Goal: Information Seeking & Learning: Find specific page/section

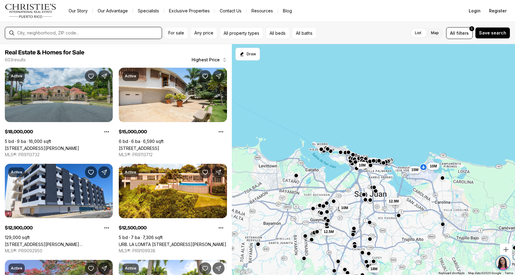
click at [95, 33] on input "text" at bounding box center [88, 32] width 142 height 5
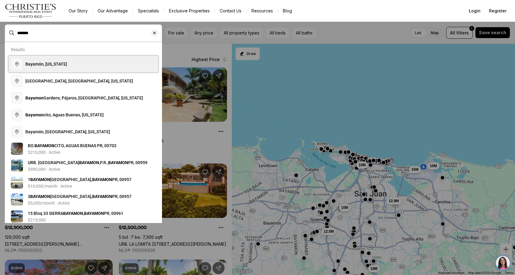
click at [71, 63] on button "Bayamón, Puerto Rico" at bounding box center [83, 64] width 150 height 17
type input "**********"
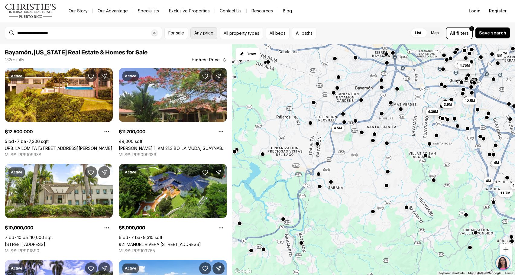
click at [208, 33] on span "Any price" at bounding box center [203, 33] width 19 height 5
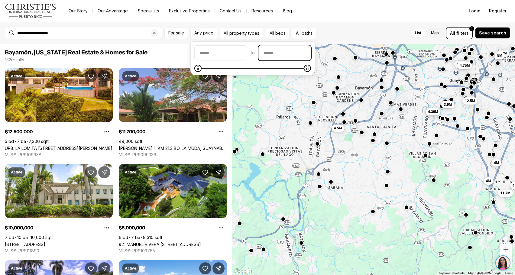
click at [280, 51] on input "priceMax" at bounding box center [285, 53] width 52 height 15
type input "********"
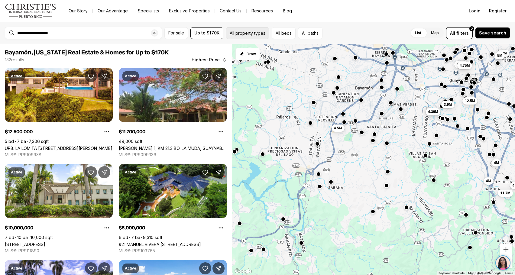
click at [253, 36] on button "All property types" at bounding box center [248, 33] width 44 height 12
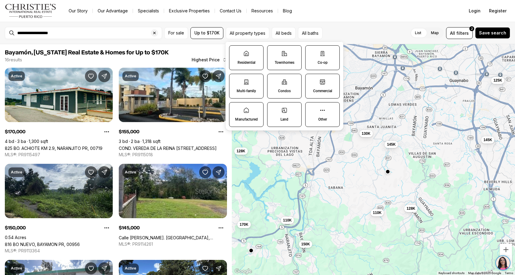
click at [243, 58] on label "Residential" at bounding box center [246, 57] width 34 height 25
click at [235, 52] on button "Residential" at bounding box center [232, 49] width 6 height 6
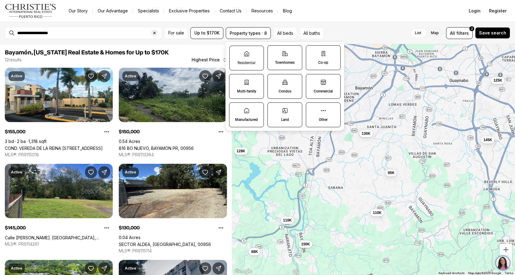
click at [245, 59] on label "Residential" at bounding box center [246, 58] width 34 height 25
click at [236, 52] on button "Residential" at bounding box center [233, 49] width 6 height 6
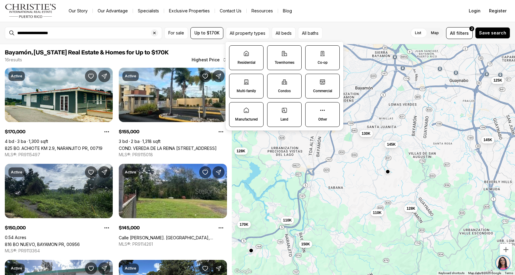
click at [245, 59] on label "Residential" at bounding box center [246, 57] width 34 height 25
click at [235, 52] on button "Residential" at bounding box center [232, 49] width 6 height 6
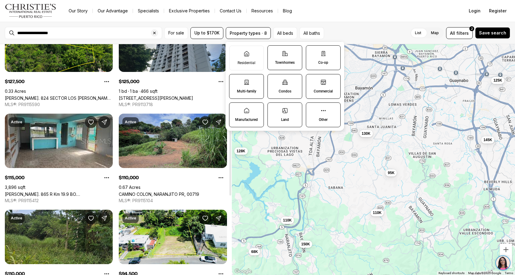
scroll to position [91, 0]
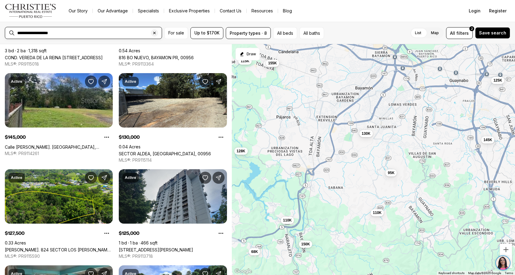
drag, startPoint x: 35, startPoint y: 32, endPoint x: 0, endPoint y: 32, distance: 35.1
click at [0, 32] on div "**********" at bounding box center [257, 33] width 515 height 22
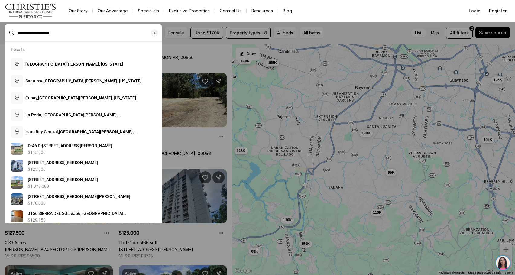
type input "**********"
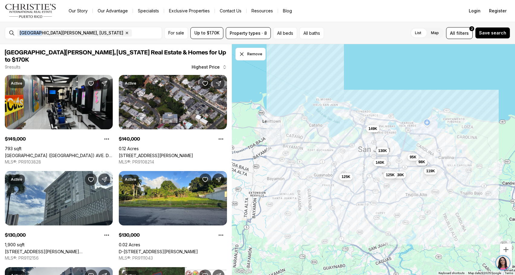
drag, startPoint x: 38, startPoint y: 32, endPoint x: 8, endPoint y: 31, distance: 29.6
click at [9, 31] on div "San Juan, Puerto Rico Remove San Juan, Puerto Rico" at bounding box center [83, 33] width 157 height 12
click at [36, 32] on span "San Juan, Puerto Rico" at bounding box center [72, 33] width 104 height 5
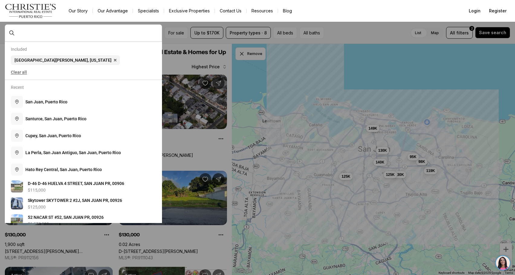
click at [17, 74] on button "Clear all" at bounding box center [83, 72] width 145 height 10
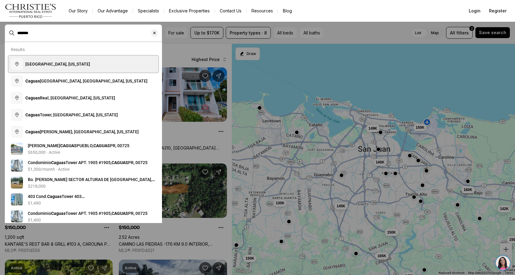
click at [29, 66] on span "Caguas, Puerto Rico" at bounding box center [57, 64] width 65 height 5
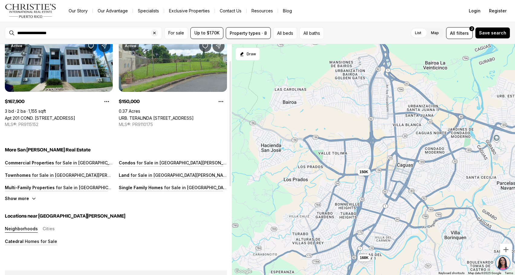
scroll to position [60, 0]
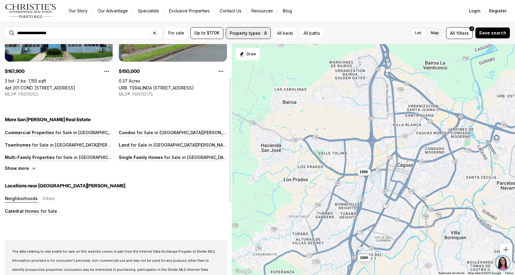
click at [243, 36] on button "Property types · 8" at bounding box center [248, 33] width 45 height 12
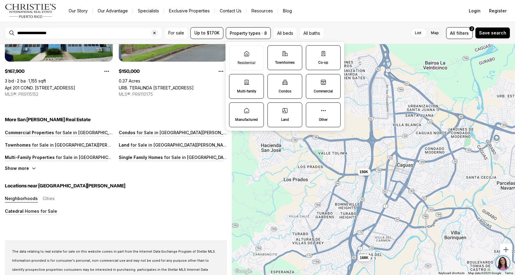
click at [287, 54] on icon at bounding box center [285, 53] width 6 height 6
click at [274, 52] on button "Townhomes" at bounding box center [271, 49] width 6 height 6
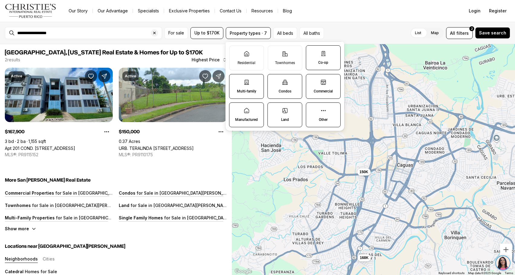
click at [316, 60] on label "Co-op" at bounding box center [323, 57] width 35 height 25
click at [312, 52] on button "Co-op" at bounding box center [309, 49] width 6 height 6
click at [257, 82] on label "Multi-family" at bounding box center [246, 86] width 35 height 25
click at [235, 80] on button "Multi-family" at bounding box center [232, 77] width 6 height 6
click at [277, 84] on label "Condos" at bounding box center [284, 86] width 35 height 25
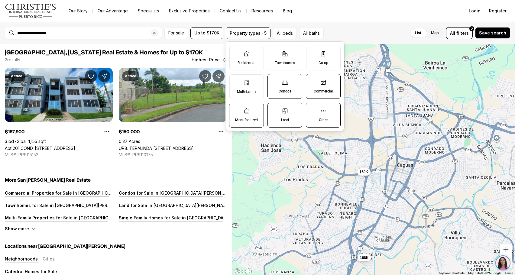
click at [274, 80] on button "Condos" at bounding box center [271, 77] width 6 height 6
click at [309, 88] on label "Commercial" at bounding box center [323, 86] width 35 height 25
click at [309, 80] on button "Commercial" at bounding box center [309, 77] width 6 height 6
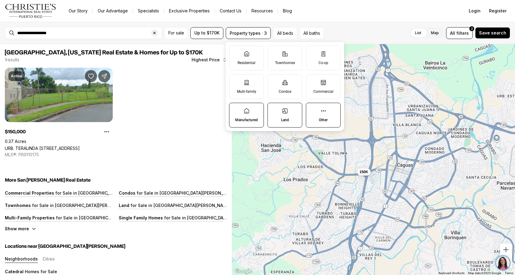
click at [316, 113] on label "Other" at bounding box center [323, 115] width 35 height 25
click at [312, 109] on button "Other" at bounding box center [309, 106] width 6 height 6
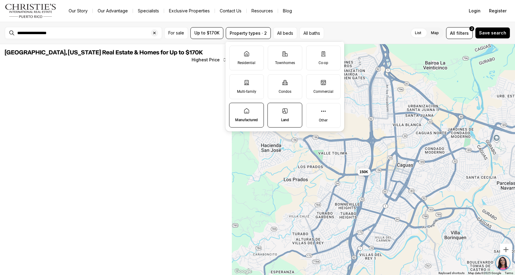
click at [277, 117] on label "Land" at bounding box center [284, 115] width 35 height 25
click at [274, 109] on button "Land" at bounding box center [271, 106] width 6 height 6
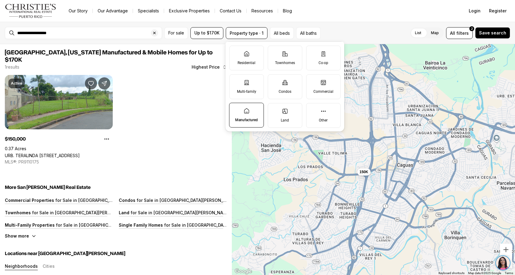
click at [252, 120] on p "Manufactured" at bounding box center [246, 120] width 23 height 5
click at [235, 109] on button "Manufactured" at bounding box center [232, 106] width 6 height 6
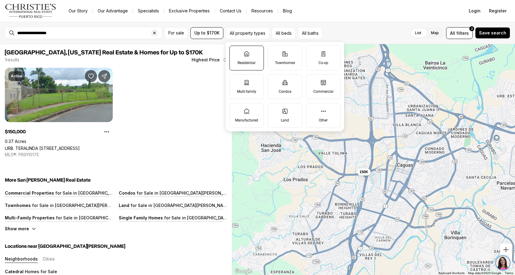
click at [240, 57] on label "Residential" at bounding box center [246, 58] width 34 height 25
click at [236, 52] on button "Residential" at bounding box center [233, 49] width 6 height 6
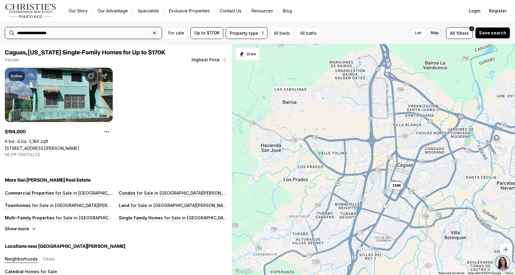
drag, startPoint x: 32, startPoint y: 32, endPoint x: 12, endPoint y: 32, distance: 20.0
click at [12, 32] on div "**********" at bounding box center [83, 33] width 157 height 12
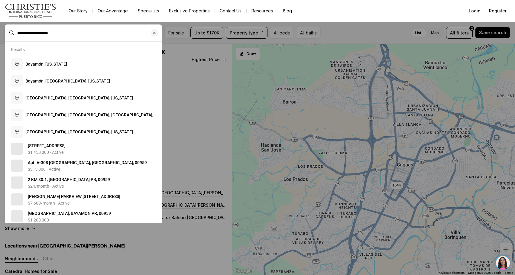
type input "**********"
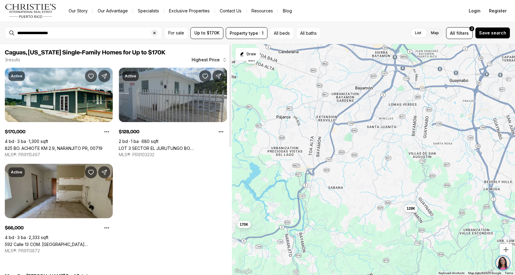
click at [57, 242] on link "592 Calle 13 COM. [GEOGRAPHIC_DATA][PERSON_NAME], [GEOGRAPHIC_DATA], 00949" at bounding box center [59, 244] width 108 height 5
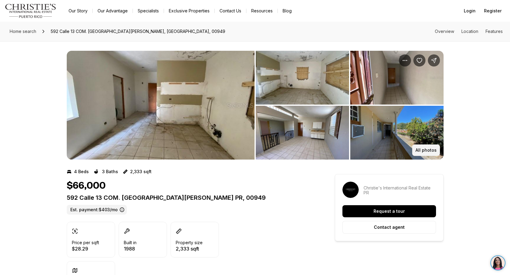
click at [424, 150] on p "All photos" at bounding box center [426, 150] width 21 height 5
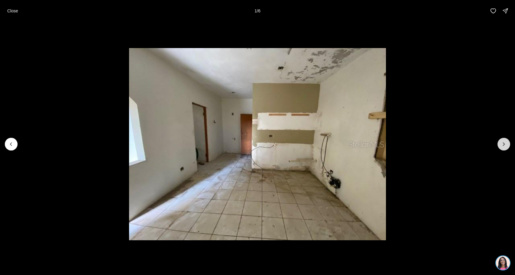
click at [503, 144] on icon "Next slide" at bounding box center [504, 144] width 6 height 6
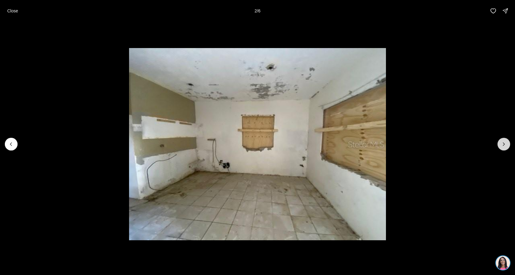
click at [503, 144] on icon "Next slide" at bounding box center [504, 144] width 6 height 6
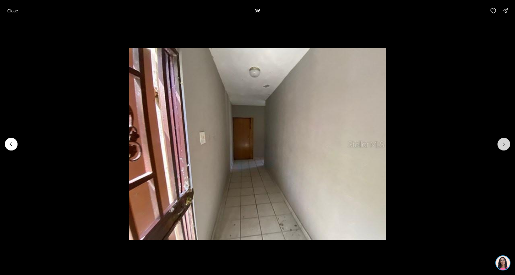
click at [503, 144] on icon "Next slide" at bounding box center [504, 144] width 6 height 6
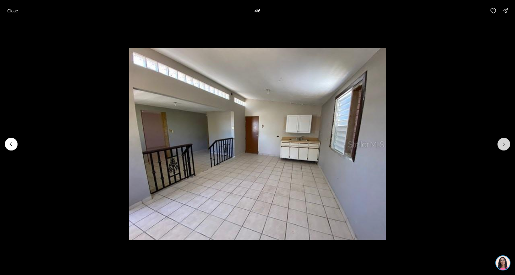
click at [503, 144] on icon "Next slide" at bounding box center [504, 144] width 6 height 6
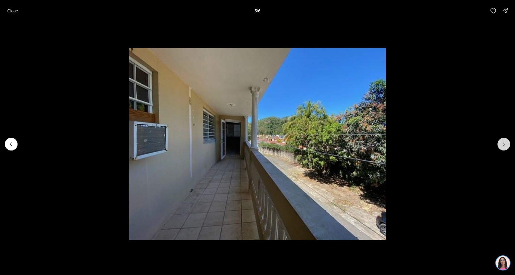
click at [503, 144] on icon "Next slide" at bounding box center [504, 144] width 6 height 6
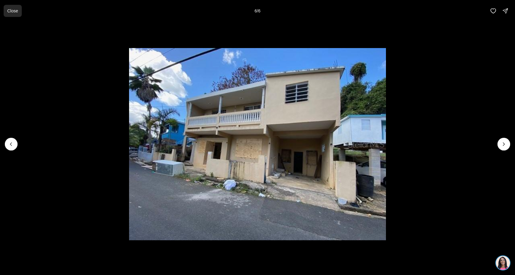
click at [17, 11] on p "Close" at bounding box center [12, 10] width 11 height 5
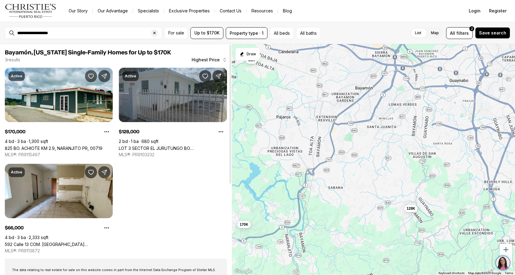
click at [161, 146] on link "LOT 3 SECTOR EL JURUTUNGO BO. [GEOGRAPHIC_DATA], [GEOGRAPHIC_DATA], 00957" at bounding box center [173, 148] width 108 height 5
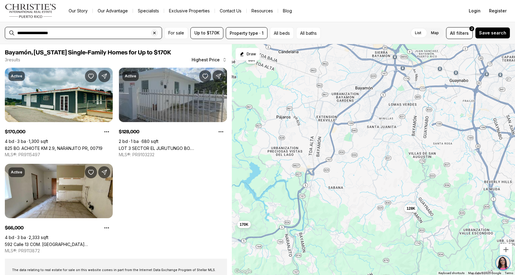
drag, startPoint x: 35, startPoint y: 33, endPoint x: 7, endPoint y: 32, distance: 28.1
click at [9, 33] on div "**********" at bounding box center [83, 33] width 157 height 12
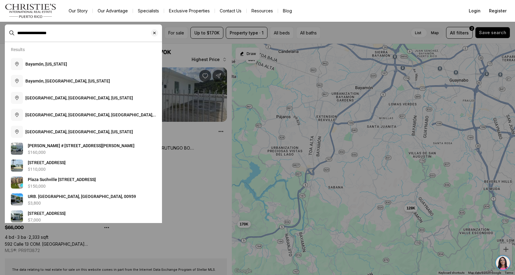
type input "**********"
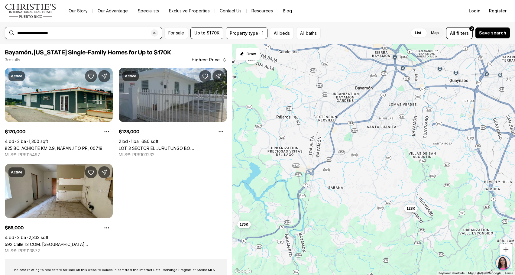
drag, startPoint x: 35, startPoint y: 33, endPoint x: 2, endPoint y: 31, distance: 33.0
click at [2, 31] on div "**********" at bounding box center [257, 33] width 515 height 22
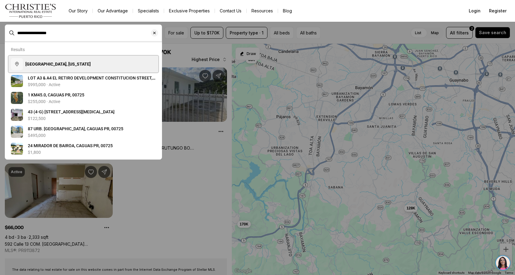
click at [40, 68] on button "Caguas, Puerto Rico" at bounding box center [83, 64] width 150 height 17
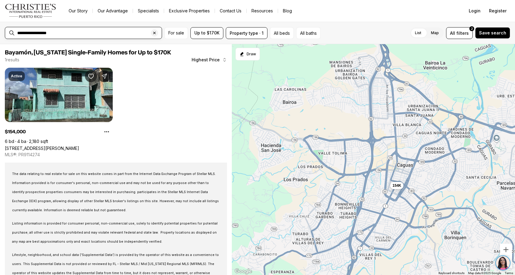
drag, startPoint x: 31, startPoint y: 35, endPoint x: 23, endPoint y: 33, distance: 8.7
click at [23, 33] on input "**********" at bounding box center [88, 32] width 142 height 5
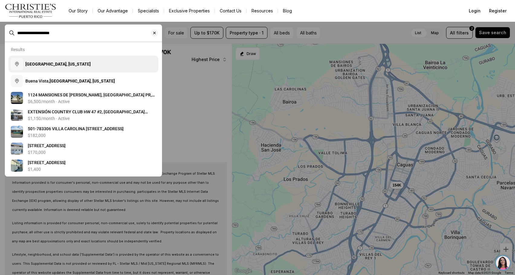
type input "**********"
click at [47, 71] on button "[GEOGRAPHIC_DATA], [US_STATE]" at bounding box center [83, 64] width 150 height 17
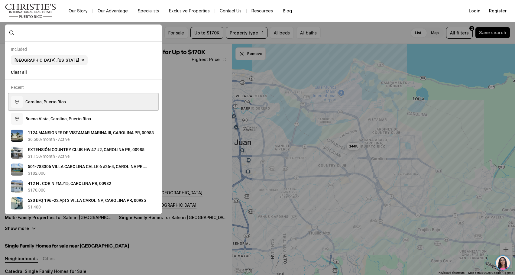
click at [52, 104] on span "C a r o l i n a , P u e r t o R i c o" at bounding box center [45, 101] width 41 height 5
click at [53, 102] on span "C a r o l i n a , P u e r t o R i c o" at bounding box center [45, 101] width 41 height 5
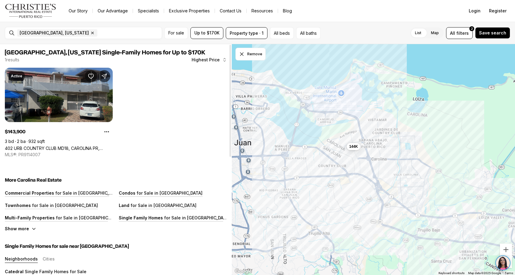
click at [67, 146] on link "402 URB COUNTRY CLUB MD18, CAROLINA PR, 00979" at bounding box center [59, 148] width 108 height 5
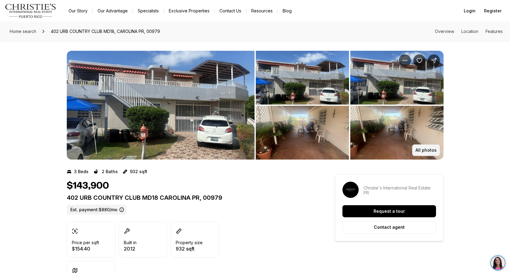
click at [420, 148] on p "All photos" at bounding box center [426, 150] width 21 height 5
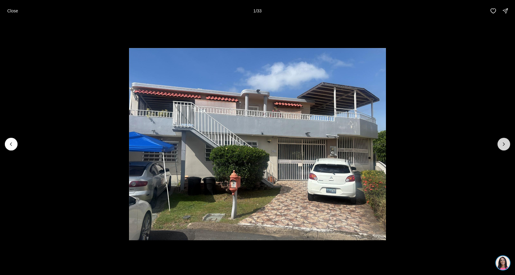
click at [506, 144] on icon "Next slide" at bounding box center [504, 144] width 6 height 6
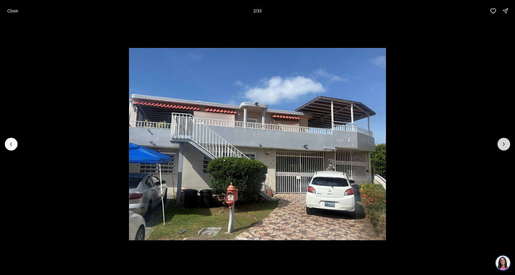
click at [506, 144] on icon "Next slide" at bounding box center [504, 144] width 6 height 6
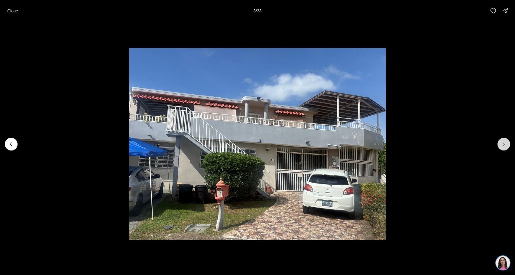
click at [506, 144] on icon "Next slide" at bounding box center [504, 144] width 6 height 6
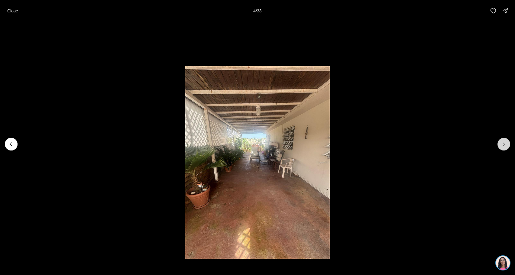
click at [506, 144] on icon "Next slide" at bounding box center [504, 144] width 6 height 6
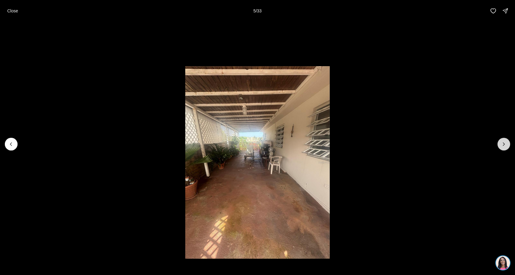
click at [506, 144] on icon "Next slide" at bounding box center [504, 144] width 6 height 6
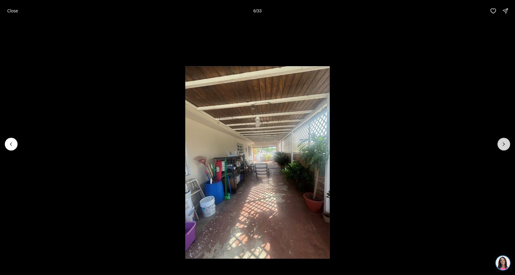
click at [506, 144] on icon "Next slide" at bounding box center [504, 144] width 6 height 6
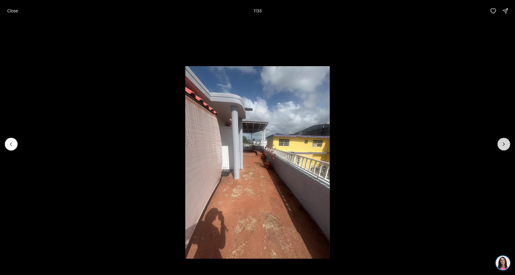
click at [506, 144] on icon "Next slide" at bounding box center [504, 144] width 6 height 6
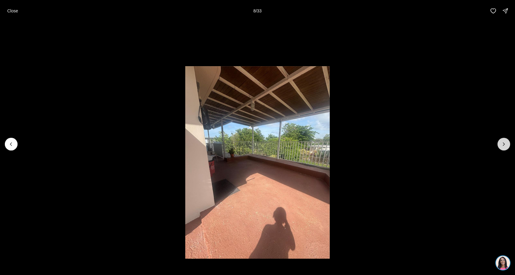
click at [506, 144] on icon "Next slide" at bounding box center [504, 144] width 6 height 6
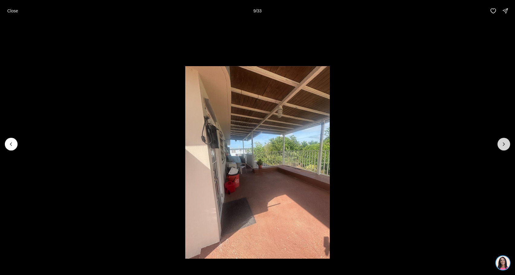
click at [506, 144] on icon "Next slide" at bounding box center [504, 144] width 6 height 6
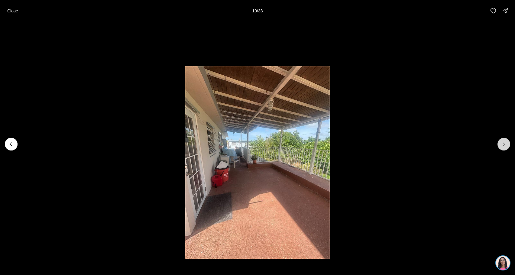
click at [506, 144] on icon "Next slide" at bounding box center [504, 144] width 6 height 6
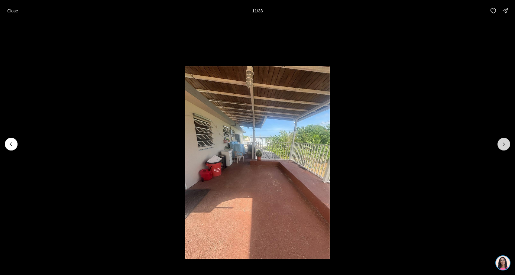
click at [506, 144] on icon "Next slide" at bounding box center [504, 144] width 6 height 6
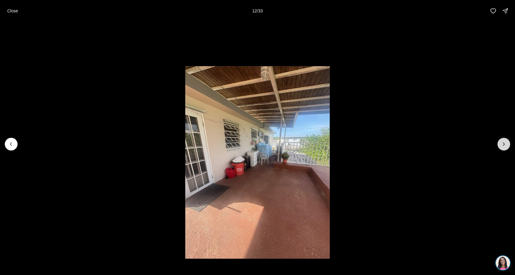
click at [506, 144] on icon "Next slide" at bounding box center [504, 144] width 6 height 6
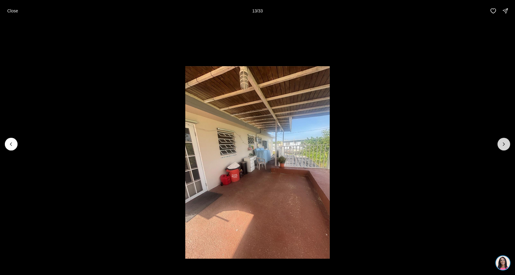
click at [506, 144] on icon "Next slide" at bounding box center [504, 144] width 6 height 6
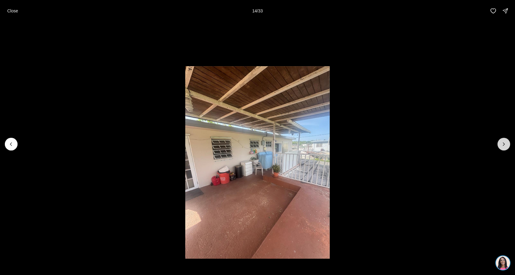
click at [506, 144] on icon "Next slide" at bounding box center [504, 144] width 6 height 6
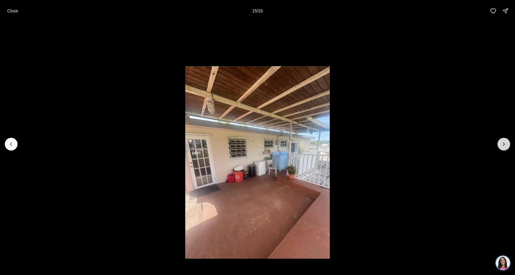
click at [506, 144] on icon "Next slide" at bounding box center [504, 144] width 6 height 6
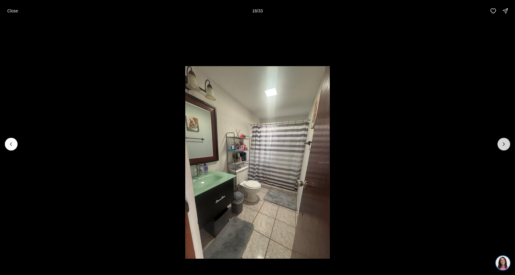
click at [506, 144] on icon "Next slide" at bounding box center [504, 144] width 6 height 6
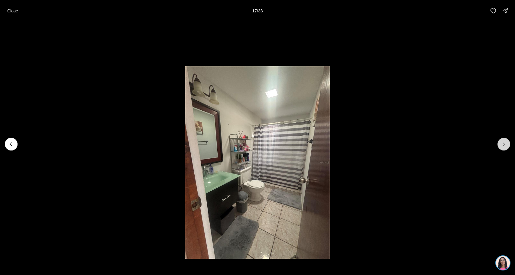
click at [506, 144] on icon "Next slide" at bounding box center [504, 144] width 6 height 6
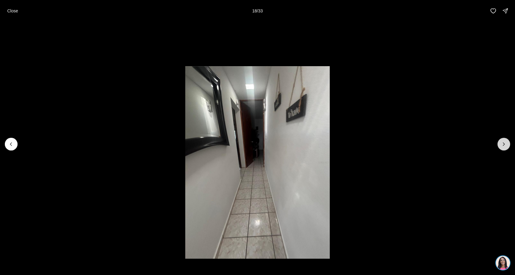
click at [506, 144] on icon "Next slide" at bounding box center [504, 144] width 6 height 6
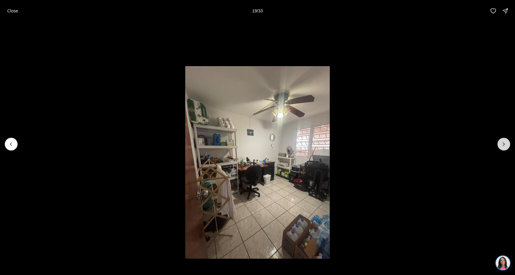
click at [506, 144] on icon "Next slide" at bounding box center [504, 144] width 6 height 6
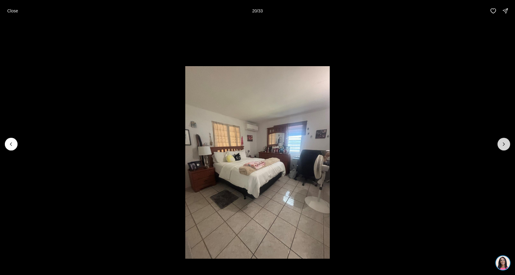
click at [506, 144] on icon "Next slide" at bounding box center [504, 144] width 6 height 6
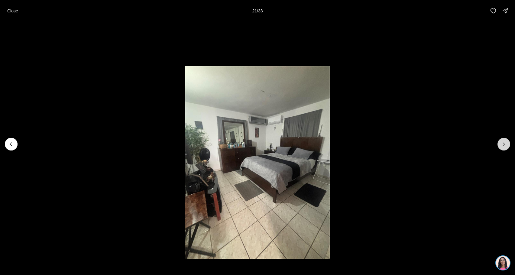
click at [506, 144] on icon "Next slide" at bounding box center [504, 144] width 6 height 6
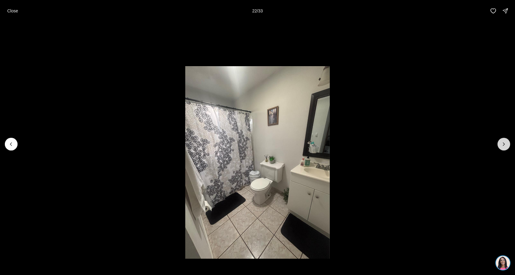
click at [506, 144] on icon "Next slide" at bounding box center [504, 144] width 6 height 6
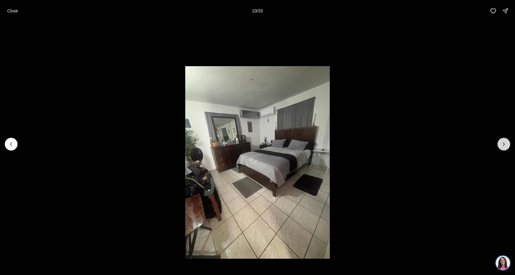
click at [506, 144] on icon "Next slide" at bounding box center [504, 144] width 6 height 6
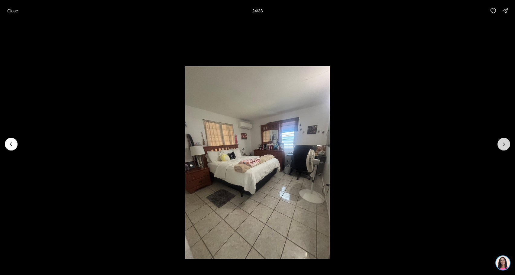
click at [506, 144] on icon "Next slide" at bounding box center [504, 144] width 6 height 6
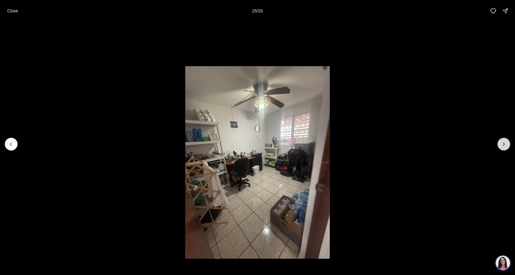
click at [506, 144] on icon "Next slide" at bounding box center [504, 144] width 6 height 6
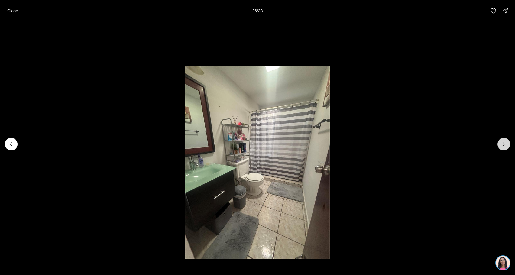
click at [506, 144] on icon "Next slide" at bounding box center [504, 144] width 6 height 6
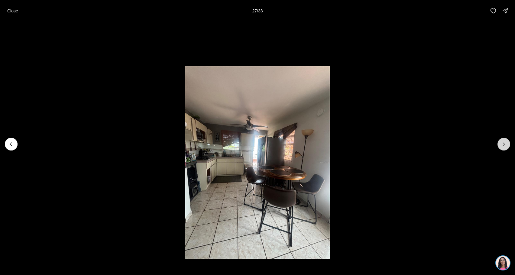
click at [506, 144] on icon "Next slide" at bounding box center [504, 144] width 6 height 6
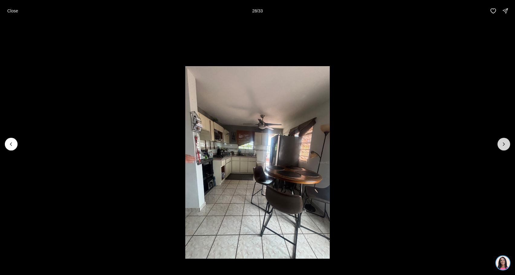
click at [506, 144] on icon "Next slide" at bounding box center [504, 144] width 6 height 6
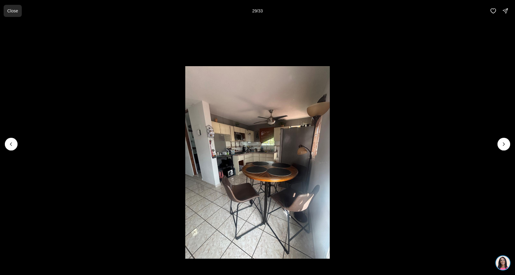
click at [12, 12] on p "Close" at bounding box center [12, 10] width 11 height 5
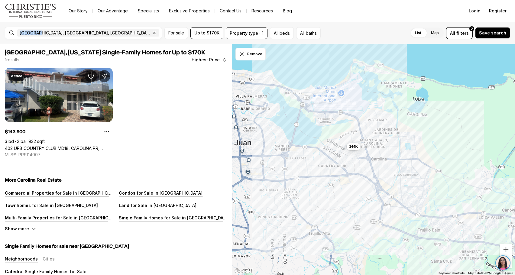
drag, startPoint x: 36, startPoint y: 34, endPoint x: 15, endPoint y: 33, distance: 20.3
click at [15, 33] on div "[GEOGRAPHIC_DATA], [GEOGRAPHIC_DATA], [GEOGRAPHIC_DATA] Remove Carolina, [GEOGR…" at bounding box center [88, 33] width 147 height 12
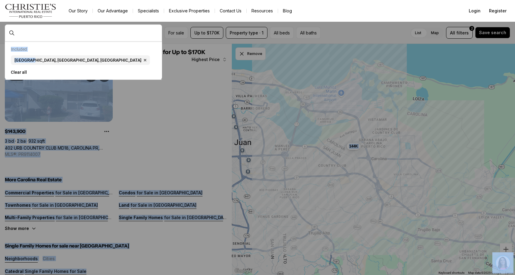
drag, startPoint x: 30, startPoint y: 63, endPoint x: -12, endPoint y: 62, distance: 42.0
click at [0, 62] on html "Go to: Homepage Our Story Our Advantage Specialists Exclusive Properties Contac…" at bounding box center [257, 137] width 515 height 275
click at [13, 73] on button "Clear all" at bounding box center [83, 72] width 145 height 10
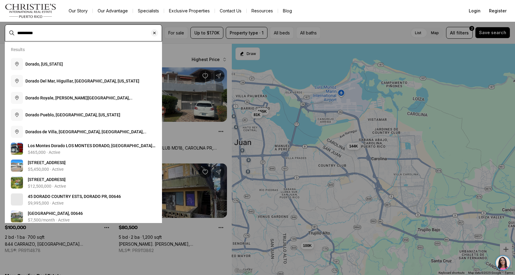
type input "**********"
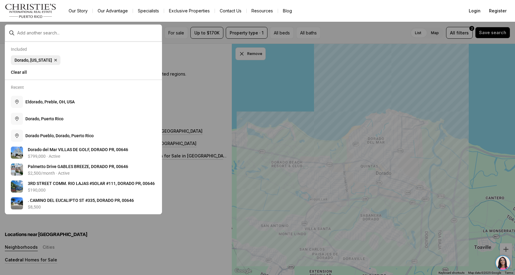
click at [41, 61] on span "Dorado, [US_STATE]" at bounding box center [33, 60] width 37 height 5
click at [18, 61] on span "Dorado, [US_STATE]" at bounding box center [33, 60] width 37 height 5
click at [96, 65] on div "Dorado, [US_STATE] Remove Dorado, [US_STATE]" at bounding box center [83, 60] width 145 height 10
click at [15, 61] on span "Dorado, [US_STATE]" at bounding box center [33, 60] width 37 height 5
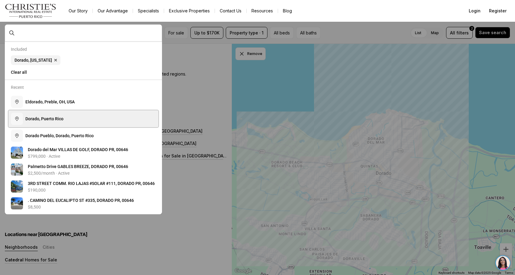
click at [45, 121] on span "D o r a d o , P u e r t o R i c o" at bounding box center [44, 118] width 38 height 5
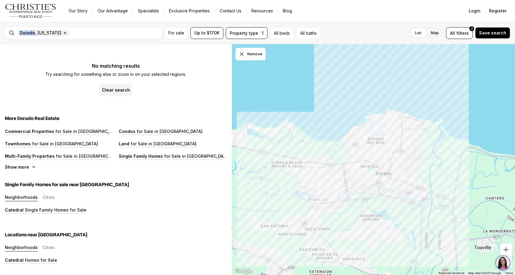
drag, startPoint x: 33, startPoint y: 33, endPoint x: 3, endPoint y: 33, distance: 30.5
click at [3, 33] on div "Dorado, [US_STATE] Remove Dorado, [US_STATE] For sale Up to $170K Property type…" at bounding box center [257, 33] width 515 height 22
click at [33, 33] on span "Dorado, [US_STATE]" at bounding box center [41, 33] width 42 height 5
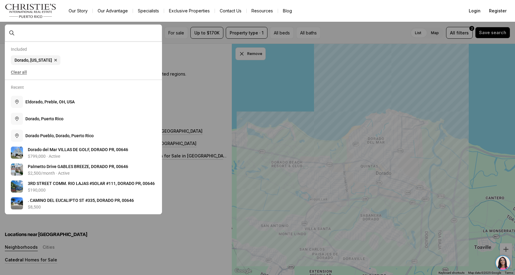
click at [25, 73] on button "Clear all" at bounding box center [83, 72] width 145 height 10
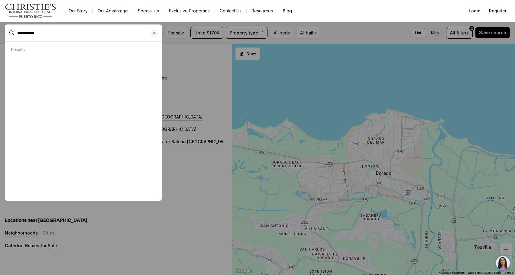
type input "**********"
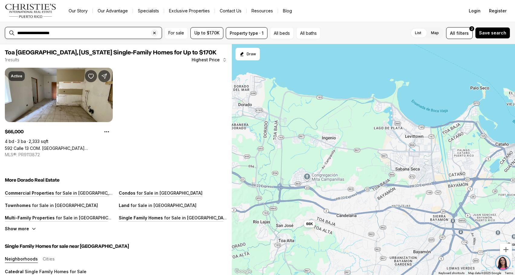
click at [27, 34] on input "**********" at bounding box center [88, 32] width 142 height 5
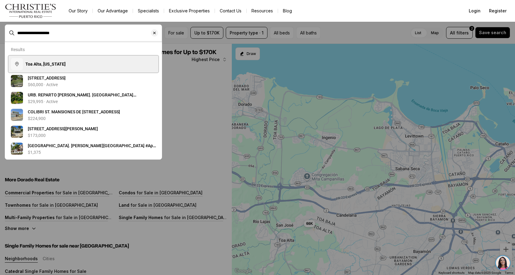
click at [53, 66] on b "Toa Alta, [US_STATE]" at bounding box center [45, 64] width 40 height 5
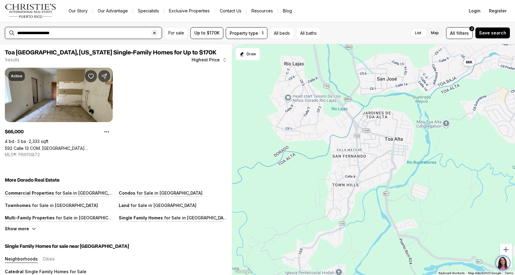
drag, startPoint x: 33, startPoint y: 34, endPoint x: -11, endPoint y: 33, distance: 43.6
click at [0, 33] on html "**********" at bounding box center [257, 137] width 515 height 275
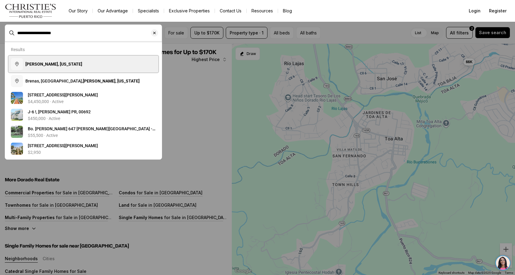
click at [62, 65] on b "[PERSON_NAME], [US_STATE]" at bounding box center [53, 64] width 57 height 5
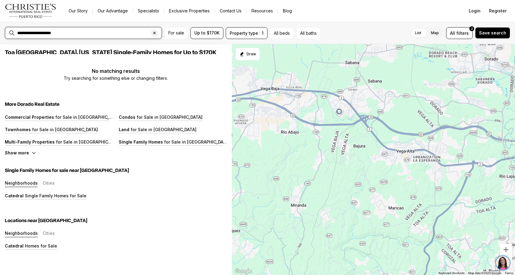
click at [36, 34] on input "**********" at bounding box center [88, 32] width 142 height 5
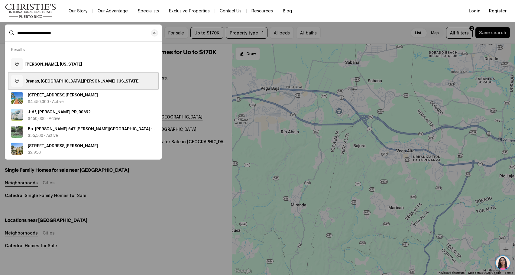
click at [49, 83] on span "Brenas, Sabana, [PERSON_NAME], [US_STATE]" at bounding box center [82, 81] width 114 height 5
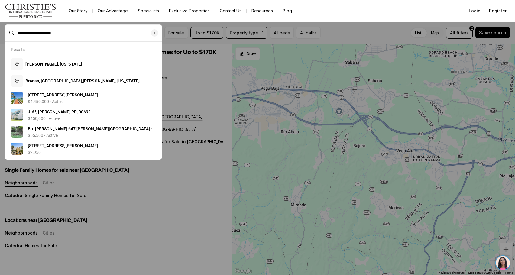
type input "**********"
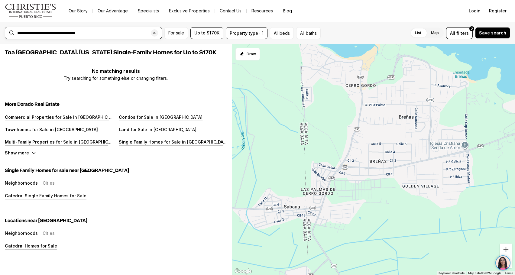
drag, startPoint x: 50, startPoint y: 33, endPoint x: 0, endPoint y: 33, distance: 49.9
click at [3, 33] on div "**********" at bounding box center [257, 33] width 515 height 22
